Goal: Use online tool/utility: Utilize a website feature to perform a specific function

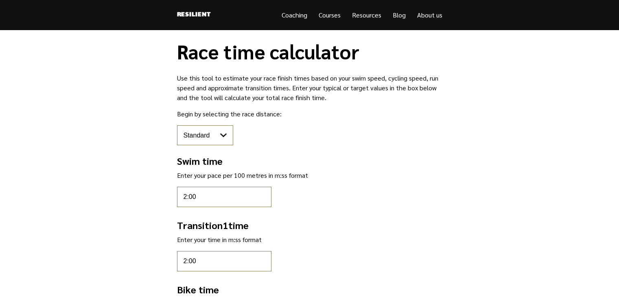
select select "standard"
click at [207, 130] on select "Pool sprint Sprint Standard Middle Full" at bounding box center [205, 135] width 56 height 20
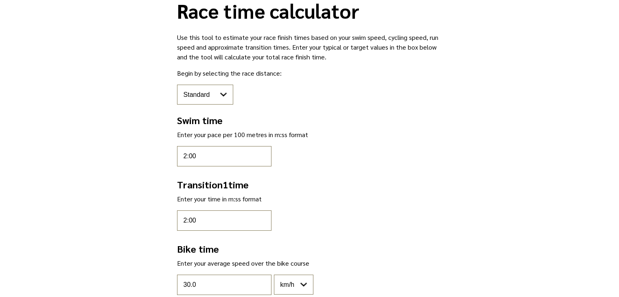
scroll to position [30, 0]
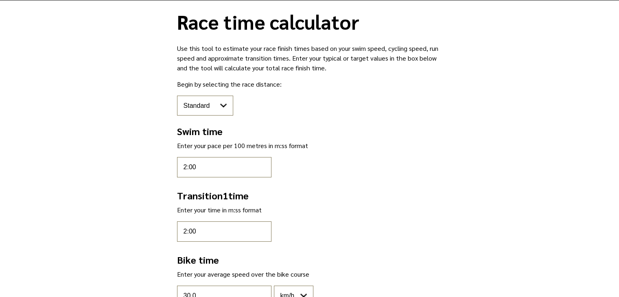
click at [196, 111] on select "Pool sprint Sprint Standard Middle Full" at bounding box center [205, 106] width 56 height 20
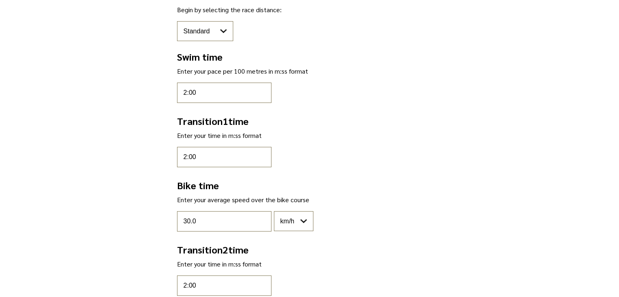
scroll to position [104, 0]
click at [199, 93] on input "2:00" at bounding box center [224, 93] width 94 height 20
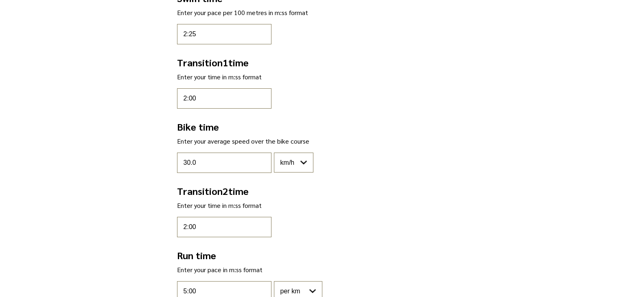
scroll to position [164, 0]
type input "2:25"
click at [234, 161] on input "30.0" at bounding box center [224, 162] width 94 height 20
type input "34"
click at [102, 177] on main "Race time calculator Use this tool to estimate your race finish times based on …" at bounding box center [309, 170] width 619 height 606
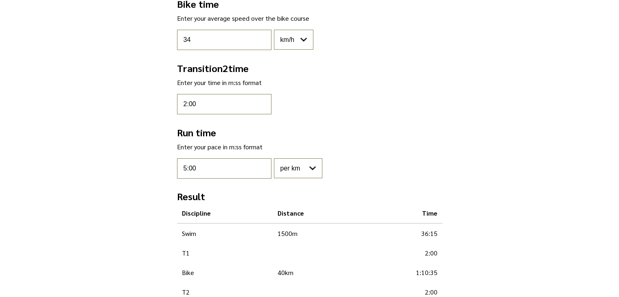
scroll to position [288, 0]
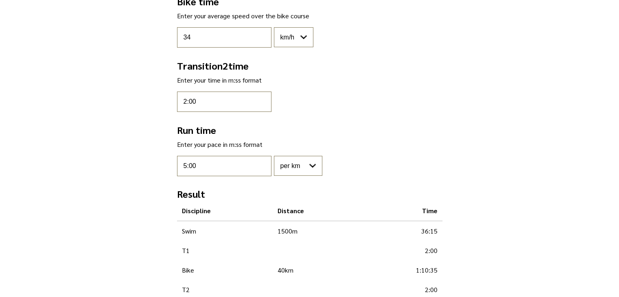
click at [244, 170] on input "5:00" at bounding box center [224, 166] width 94 height 20
type input "5"
type input "4:15"
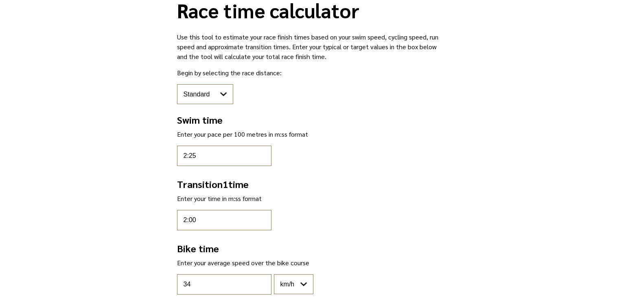
scroll to position [0, 0]
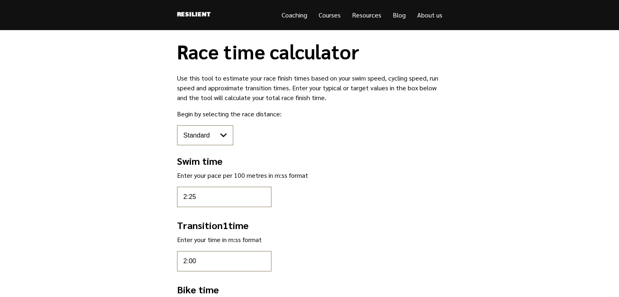
click at [209, 141] on select "Pool sprint Sprint Standard Middle Full" at bounding box center [205, 135] width 56 height 20
select select "middle"
click at [177, 125] on select "Pool sprint Sprint Standard Middle Full" at bounding box center [205, 135] width 56 height 20
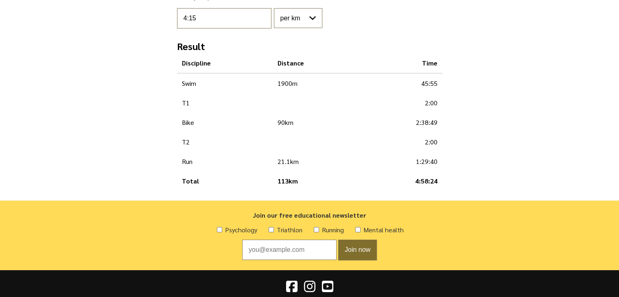
scroll to position [436, 0]
